Goal: Task Accomplishment & Management: Complete application form

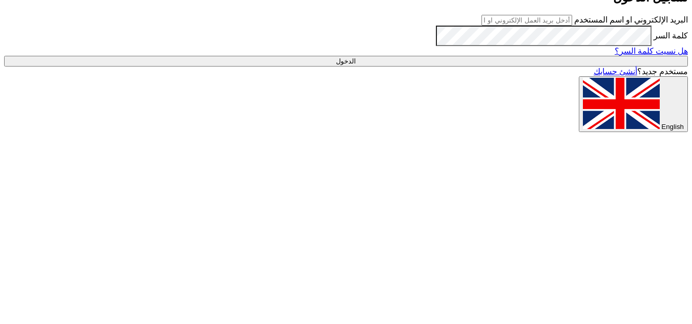
click at [572, 26] on input "text" at bounding box center [526, 20] width 91 height 11
type input "ش"
click at [544, 26] on input "text" at bounding box center [526, 20] width 91 height 11
type input "[EMAIL_ADDRESS][DOMAIN_NAME]"
click at [607, 67] on input "الدخول" at bounding box center [345, 61] width 683 height 11
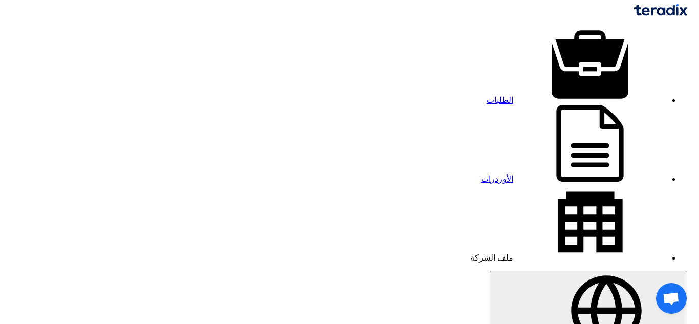
type textarea "y"
drag, startPoint x: 378, startPoint y: 98, endPoint x: 384, endPoint y: 100, distance: 6.3
type textarea "غير متوفرين للاسف"
